Goal: Communication & Community: Ask a question

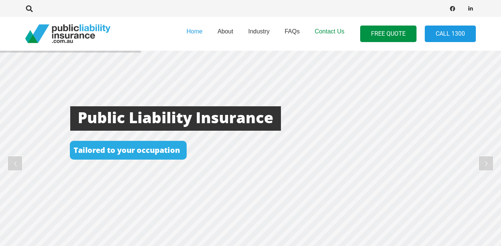
click at [329, 32] on span "Contact Us" at bounding box center [330, 31] width 30 height 6
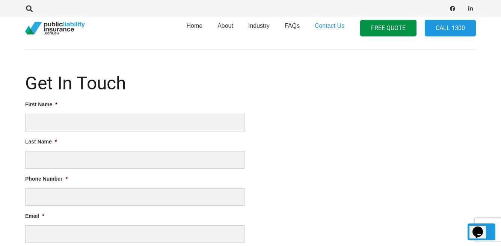
scroll to position [271, 0]
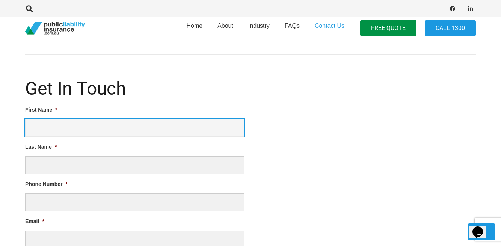
click at [92, 127] on input "First Name *" at bounding box center [134, 128] width 219 height 18
type input "Ash"
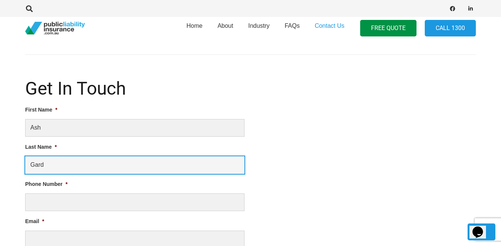
type input "Gard"
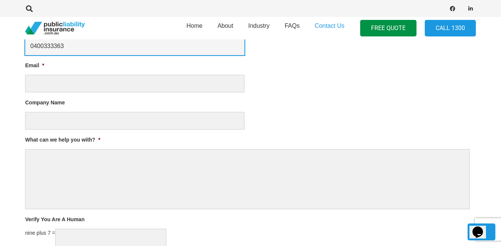
scroll to position [434, 0]
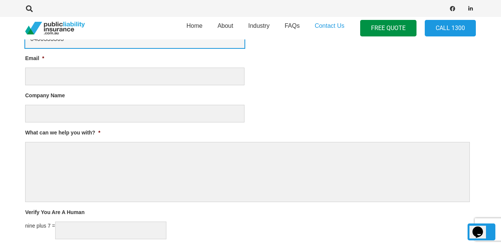
type input "0400333363"
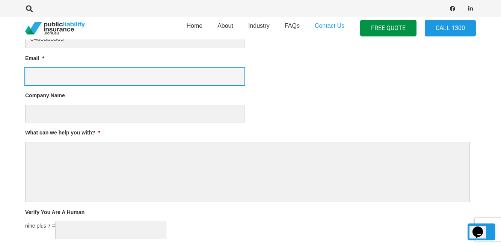
click at [56, 75] on input "Email *" at bounding box center [134, 77] width 219 height 18
type input "info@indefence.com.au"
type input "InDefence Personal Safety Specialists Pty Ltd"
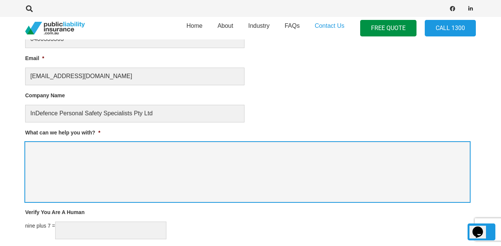
click at [45, 146] on textarea "What can we help you with? *" at bounding box center [247, 172] width 445 height 60
paste textarea "We run corporate violence mitigation training sessions. 90% of the training is …"
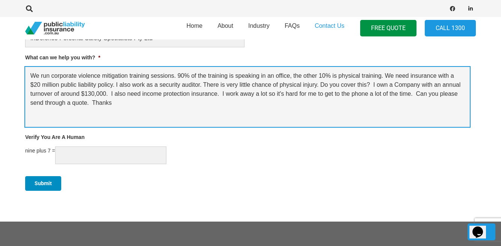
scroll to position [512, 0]
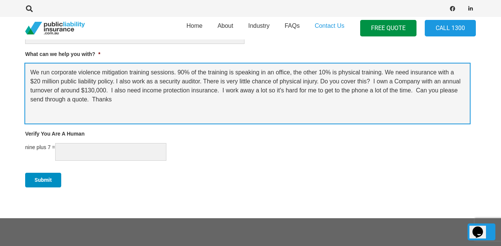
type textarea "We run corporate violence mitigation training sessions. 90% of the training is …"
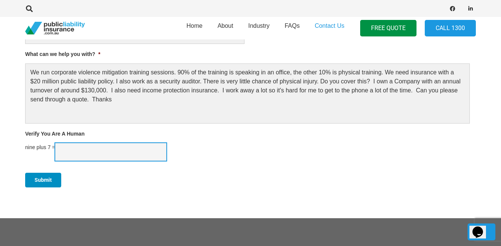
click at [75, 154] on input "Verify You Are A Human" at bounding box center [110, 152] width 111 height 18
type input "16"
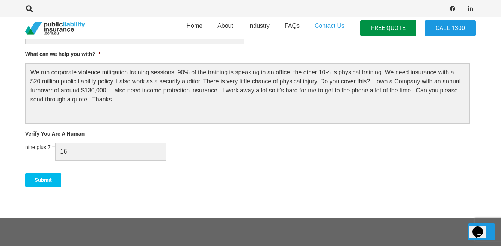
click at [47, 179] on input "Submit" at bounding box center [43, 180] width 36 height 15
